Goal: Information Seeking & Learning: Check status

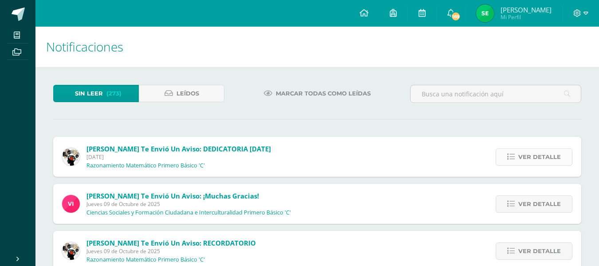
click at [530, 159] on span "Ver detalle" at bounding box center [539, 157] width 43 height 16
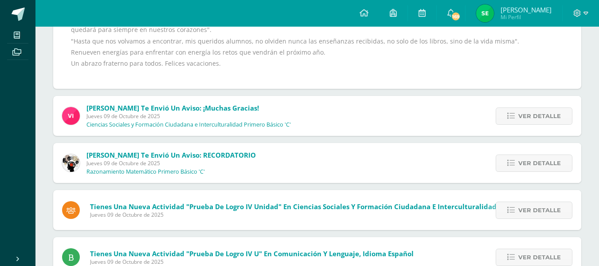
scroll to position [285, 0]
click at [544, 115] on span "Ver detalle" at bounding box center [539, 115] width 43 height 16
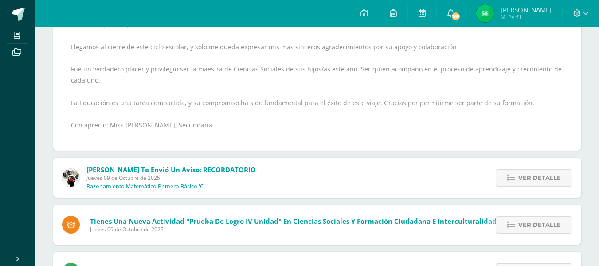
scroll to position [168, 0]
click at [529, 176] on span "Ver detalle" at bounding box center [539, 177] width 43 height 16
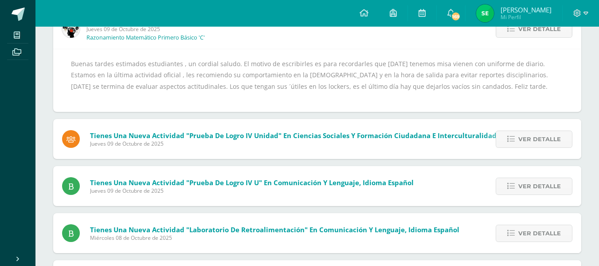
scroll to position [129, 0]
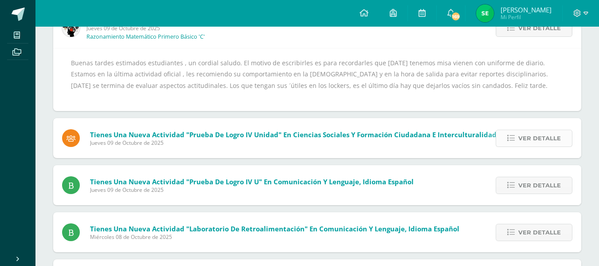
click at [518, 138] on link "Ver detalle" at bounding box center [534, 137] width 77 height 17
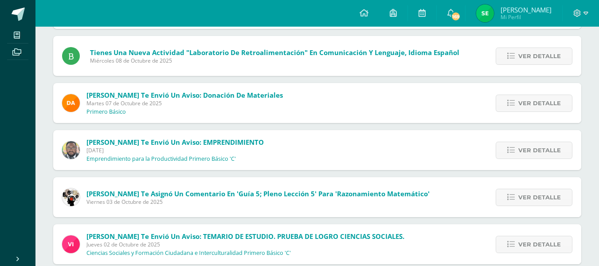
scroll to position [253, 0]
click at [515, 149] on icon at bounding box center [511, 150] width 8 height 8
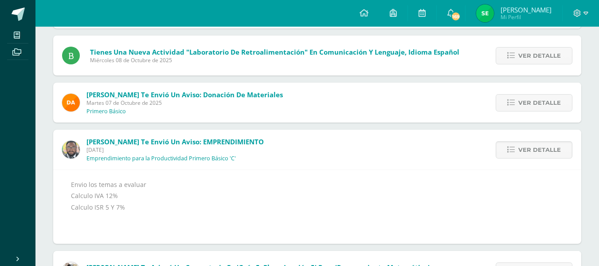
scroll to position [0, 0]
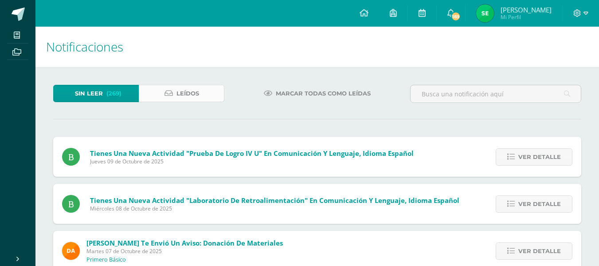
click at [179, 89] on span "Leídos" at bounding box center [187, 93] width 23 height 16
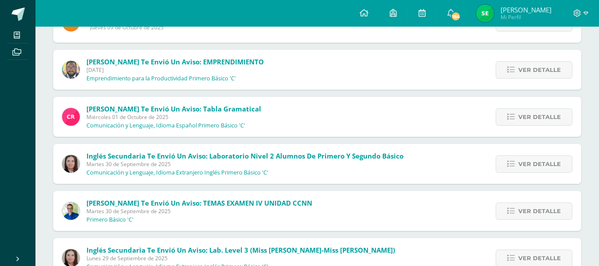
scroll to position [276, 0]
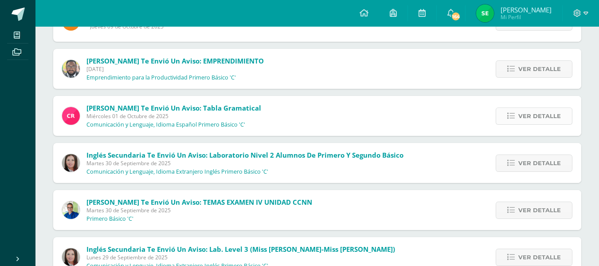
click at [522, 119] on span "Ver detalle" at bounding box center [539, 116] width 43 height 16
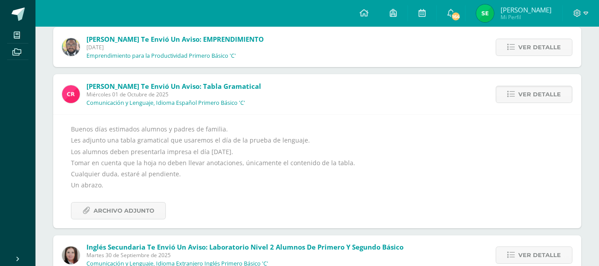
scroll to position [301, 0]
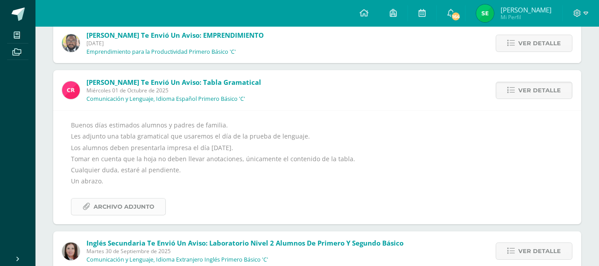
click at [140, 204] on span "Archivo Adjunto" at bounding box center [124, 206] width 61 height 16
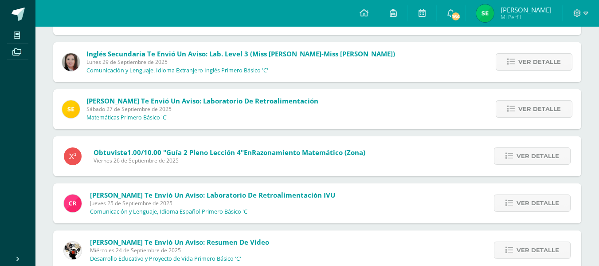
scroll to position [650, 0]
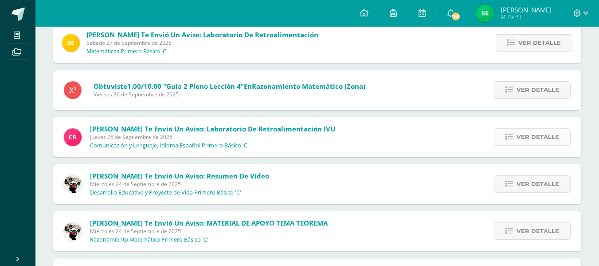
click at [550, 138] on span "Ver detalle" at bounding box center [537, 137] width 43 height 16
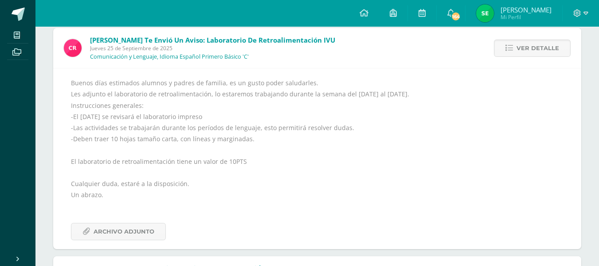
scroll to position [626, 0]
click at [102, 237] on span "Archivo Adjunto" at bounding box center [124, 231] width 61 height 16
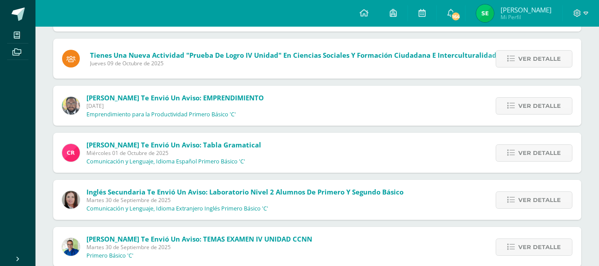
scroll to position [238, 0]
click at [528, 98] on link "Ver detalle" at bounding box center [534, 106] width 77 height 17
